Goal: Find contact information: Find contact information

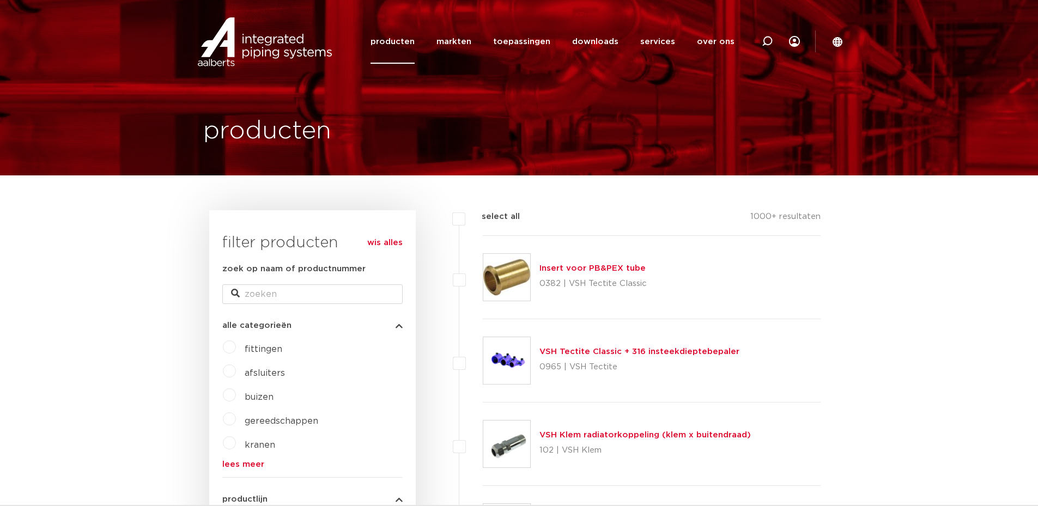
click at [719, 44] on link "over ons" at bounding box center [716, 42] width 38 height 44
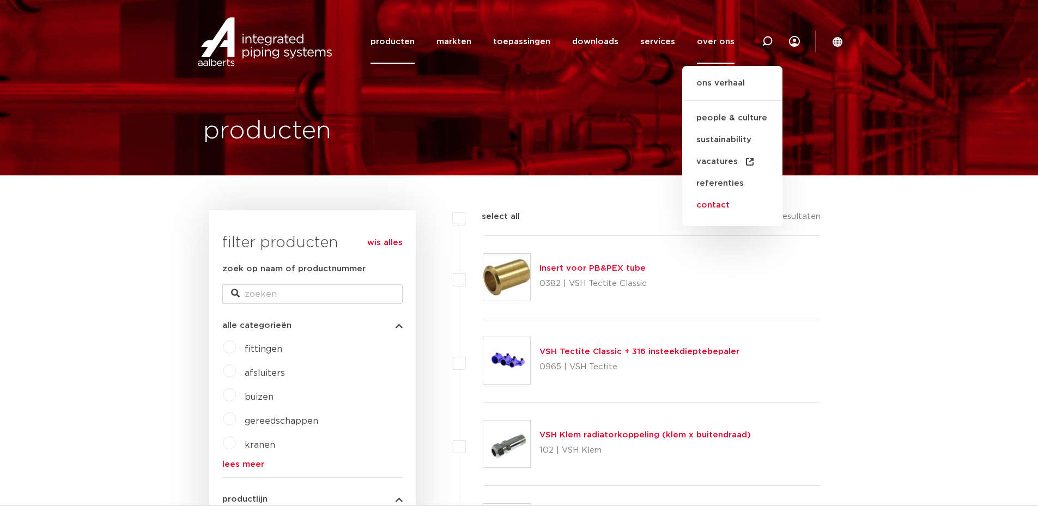
click at [715, 204] on link "contact" at bounding box center [732, 205] width 100 height 22
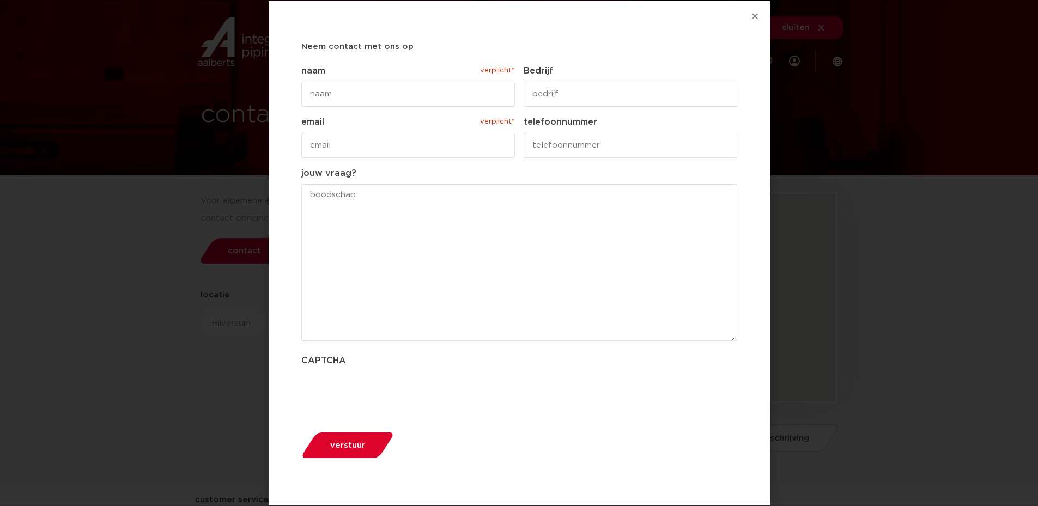
click at [754, 19] on icon "Close" at bounding box center [755, 16] width 8 height 8
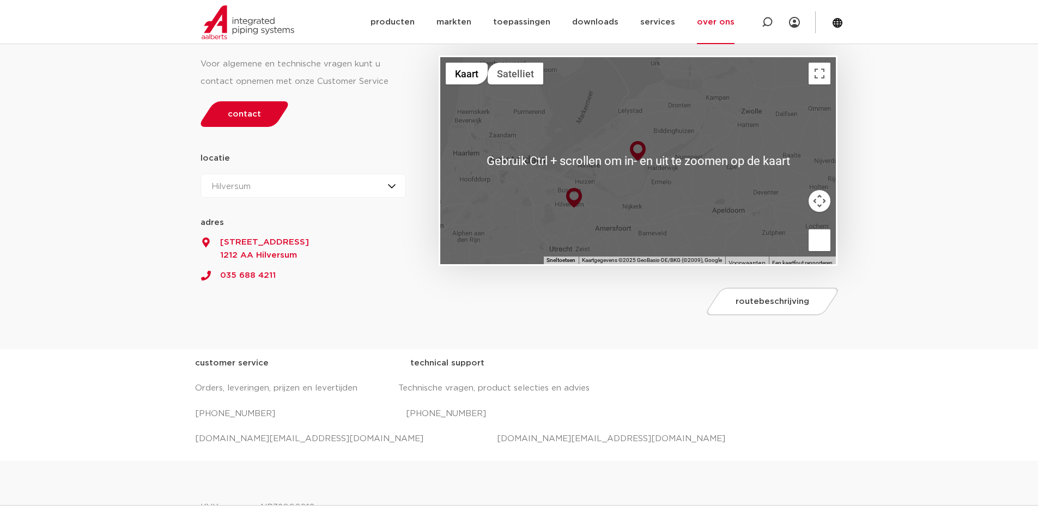
scroll to position [163, 0]
